Goal: Task Accomplishment & Management: Complete application form

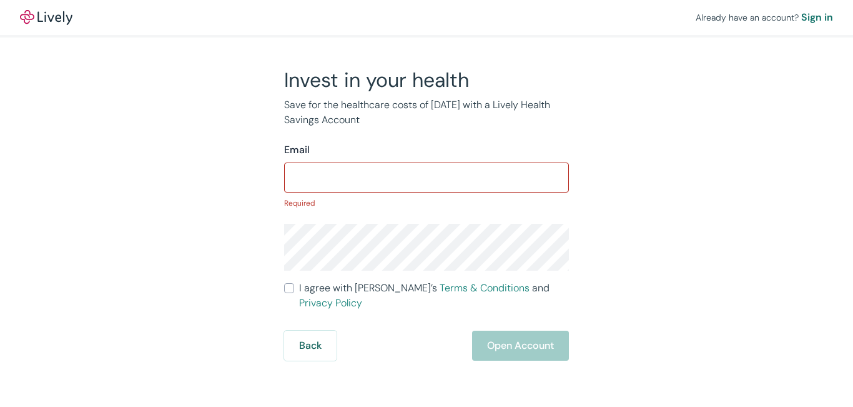
click at [388, 195] on div "Email ​ Required" at bounding box center [426, 175] width 285 height 66
click at [396, 177] on input "Email" at bounding box center [426, 177] width 285 height 25
paste input "ftjgyj6546@powerscrews.com"
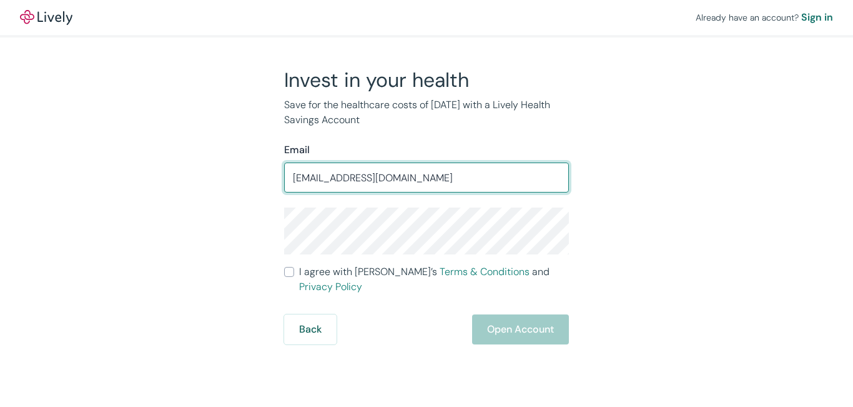
type input "ftjgyj6546@powerscrews.com"
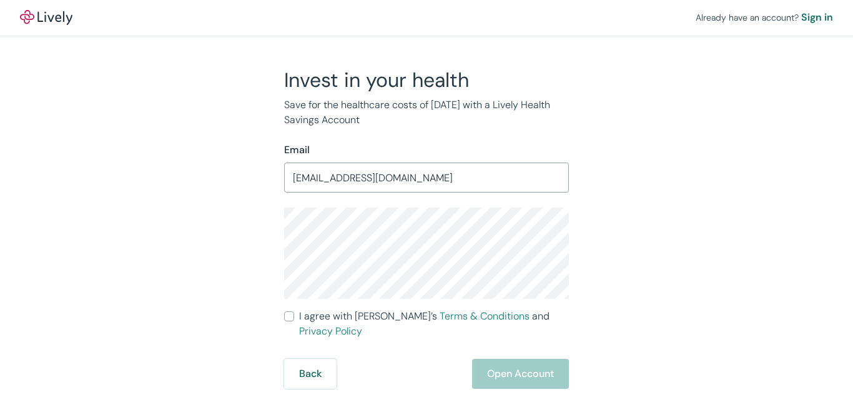
click at [287, 316] on input "I agree with Lively’s Terms & Conditions and Privacy Policy" at bounding box center [289, 316] width 10 height 10
checkbox input "true"
click at [526, 358] on button "Open Account" at bounding box center [520, 373] width 97 height 30
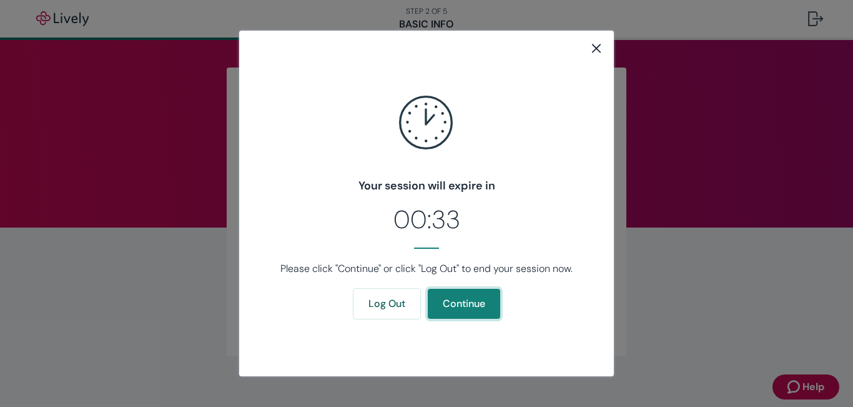
click at [454, 307] on button "Continue" at bounding box center [464, 304] width 72 height 30
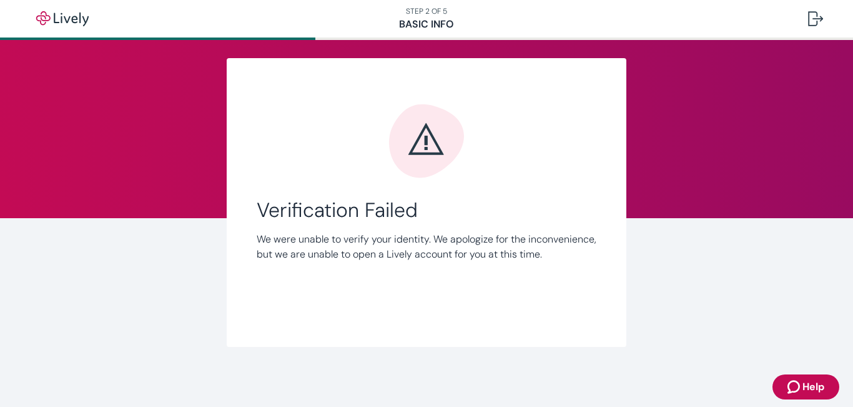
scroll to position [24, 0]
drag, startPoint x: 572, startPoint y: 261, endPoint x: 524, endPoint y: 249, distance: 49.5
click at [567, 259] on p "We were unable to verify your identity. We apologize for the inconvenience, but…" at bounding box center [427, 247] width 340 height 30
drag, startPoint x: 524, startPoint y: 249, endPoint x: 487, endPoint y: 242, distance: 37.6
click at [521, 249] on p "We were unable to verify your identity. We apologize for the inconvenience, but…" at bounding box center [427, 247] width 340 height 30
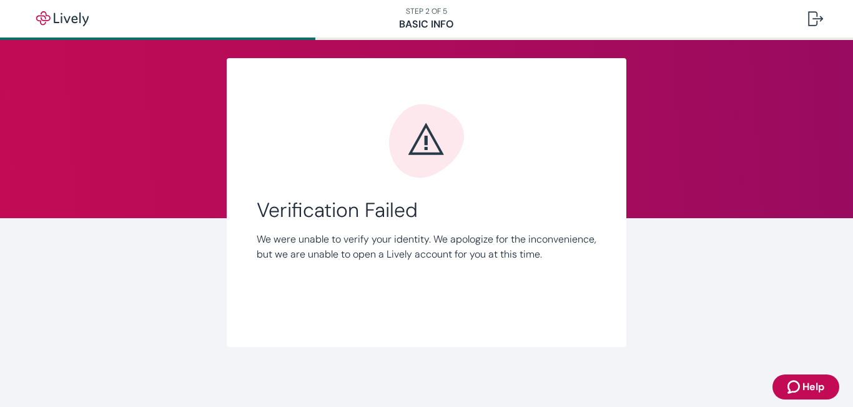
click at [448, 232] on p "We were unable to verify your identity. We apologize for the inconvenience, but…" at bounding box center [427, 247] width 340 height 30
drag, startPoint x: 407, startPoint y: 234, endPoint x: 388, endPoint y: 237, distance: 18.9
click at [389, 237] on p "We were unable to verify your identity. We apologize for the inconvenience, but…" at bounding box center [427, 247] width 340 height 30
drag, startPoint x: 382, startPoint y: 236, endPoint x: 341, endPoint y: 232, distance: 41.5
click at [379, 235] on p "We were unable to verify your identity. We apologize for the inconvenience, but…" at bounding box center [427, 247] width 340 height 30
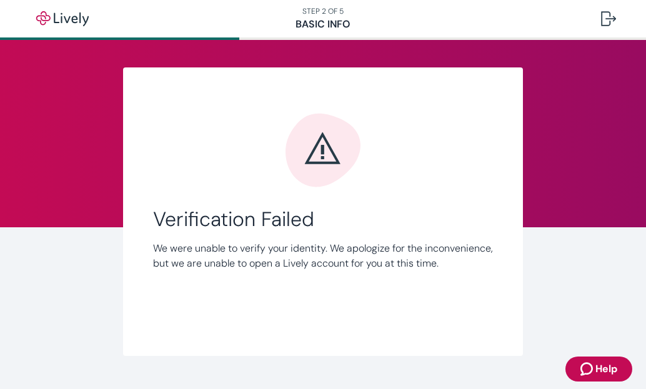
scroll to position [42, 0]
